Goal: Task Accomplishment & Management: Manage account settings

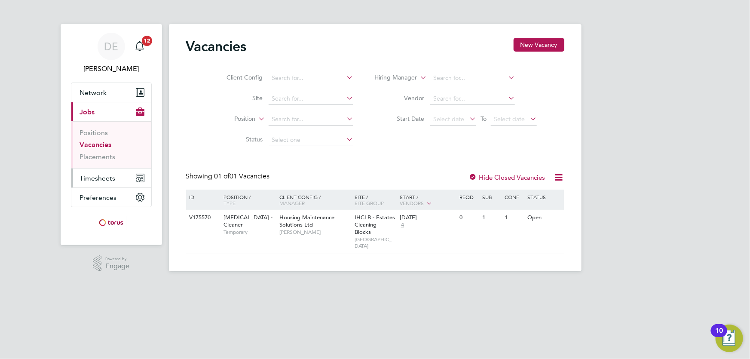
click at [105, 176] on span "Timesheets" at bounding box center [98, 178] width 36 height 8
click at [108, 180] on span "Timesheets" at bounding box center [98, 178] width 36 height 8
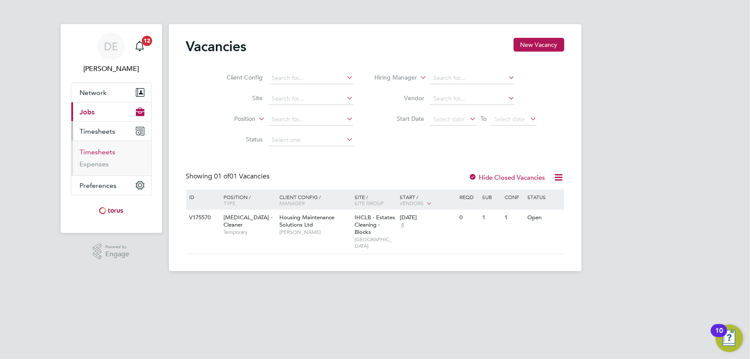
click at [109, 155] on link "Timesheets" at bounding box center [98, 152] width 36 height 8
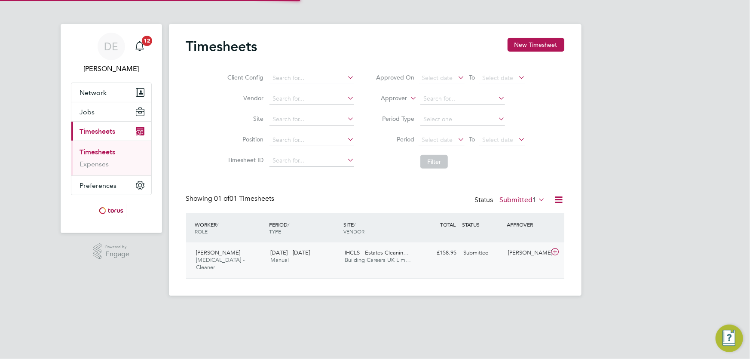
scroll to position [21, 74]
click at [286, 261] on span "Manual" at bounding box center [279, 259] width 18 height 7
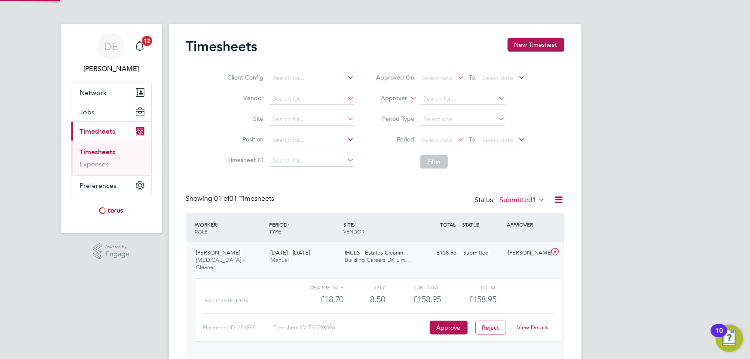
scroll to position [15, 84]
click at [436, 321] on button "Approve" at bounding box center [449, 328] width 38 height 14
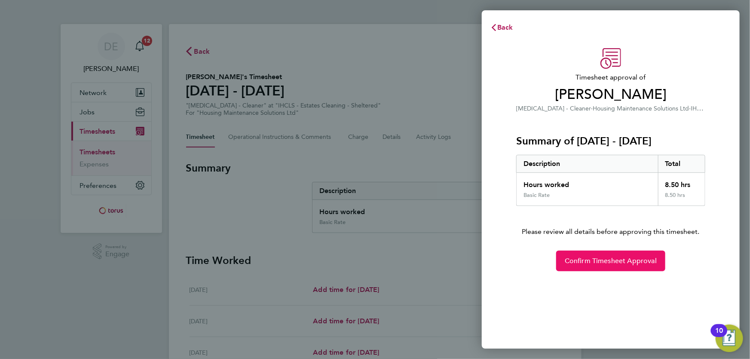
click at [586, 257] on span "Confirm Timesheet Approval" at bounding box center [611, 261] width 92 height 9
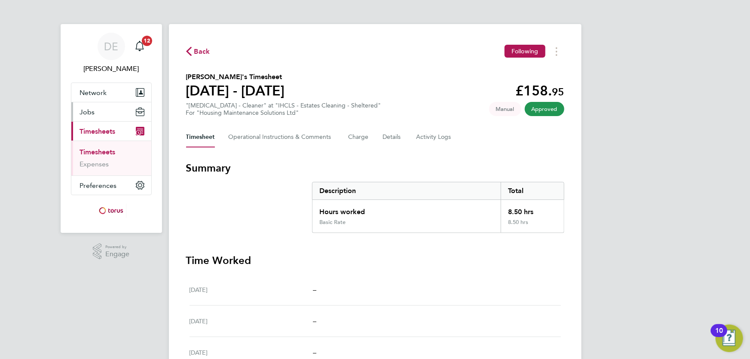
click at [87, 112] on span "Jobs" at bounding box center [87, 112] width 15 height 8
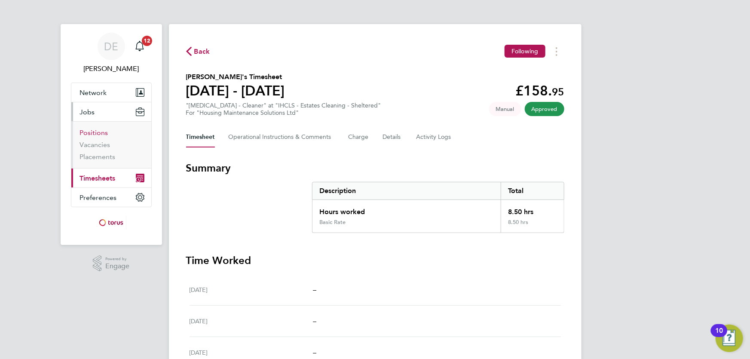
click at [96, 133] on link "Positions" at bounding box center [94, 133] width 28 height 8
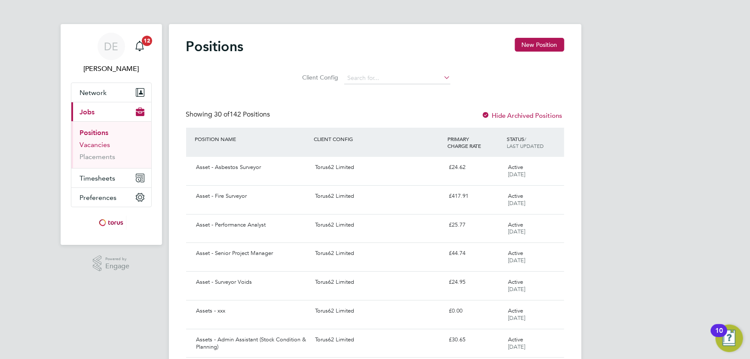
click at [96, 147] on link "Vacancies" at bounding box center [95, 145] width 31 height 8
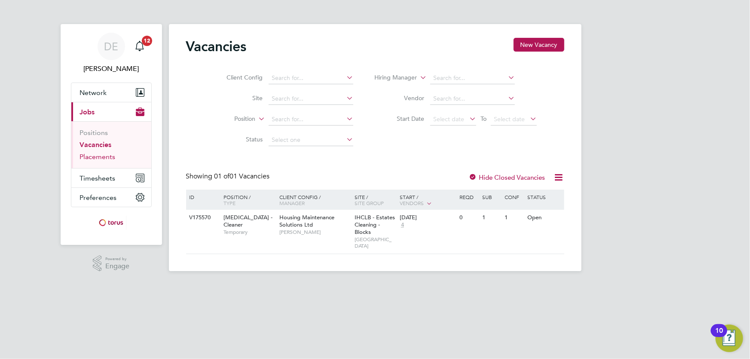
click at [107, 158] on link "Placements" at bounding box center [98, 157] width 36 height 8
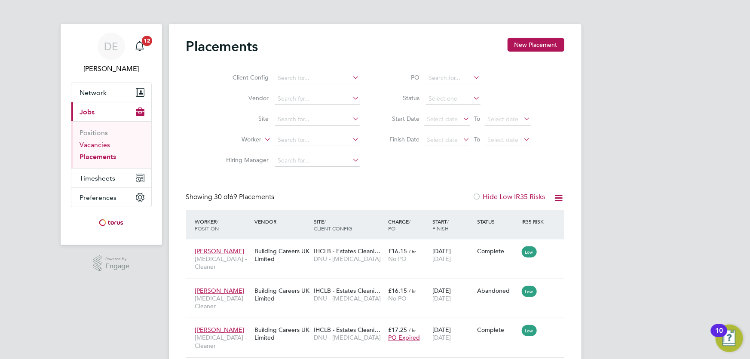
click at [108, 142] on link "Vacancies" at bounding box center [95, 145] width 31 height 8
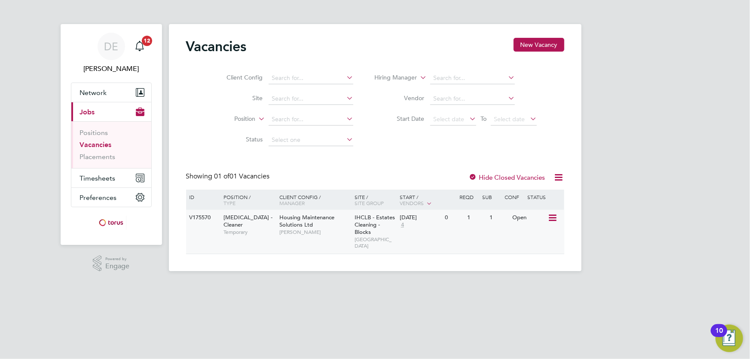
click at [554, 219] on icon at bounding box center [552, 218] width 9 height 10
click at [407, 283] on html "DE Danielle Ebden Notifications 12 Applications: Network Sites Workers Current …" at bounding box center [375, 142] width 750 height 285
click at [353, 233] on div "IHCLB - Estates Cleaning - Blocks STONEBRIDGE" at bounding box center [374, 232] width 45 height 44
